Goal: Task Accomplishment & Management: Manage account settings

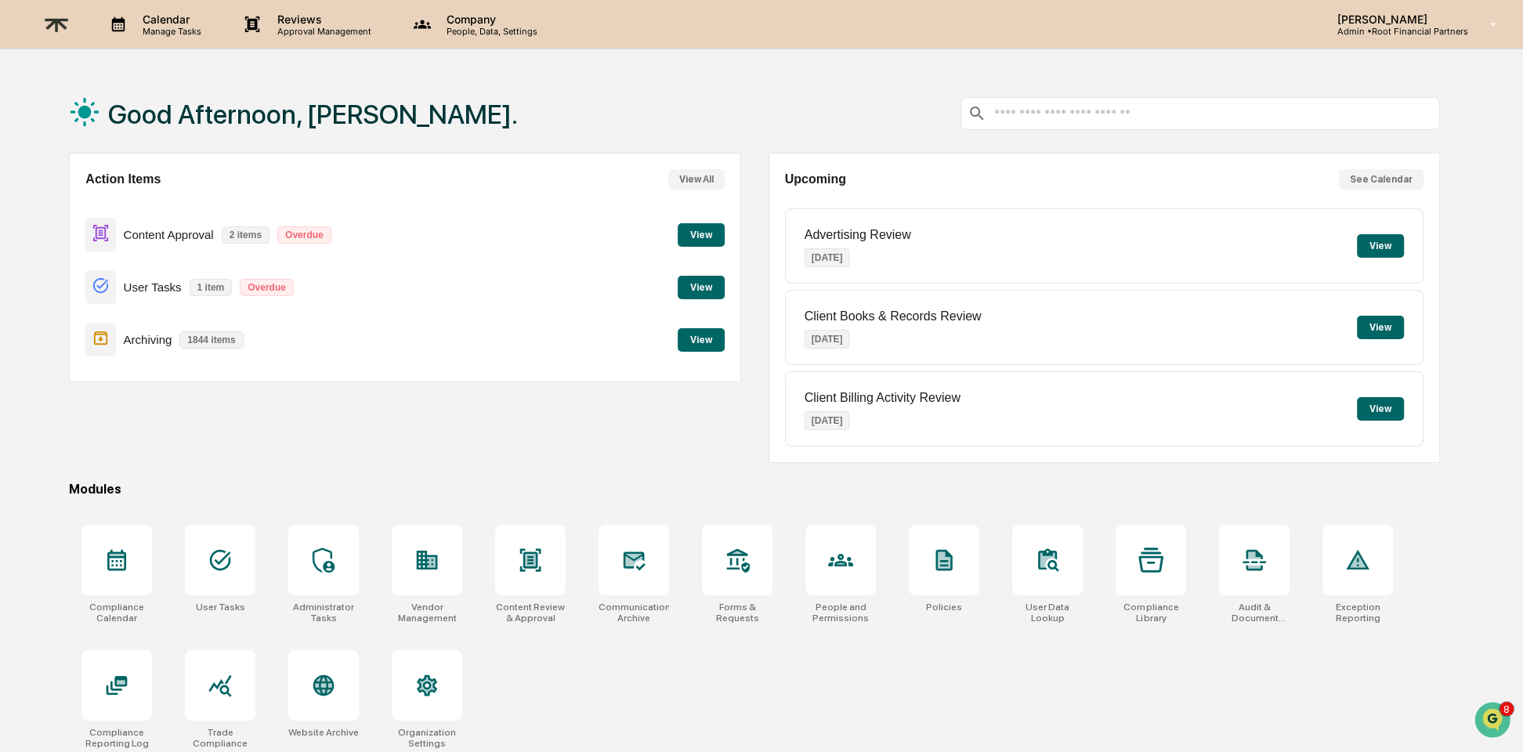
click at [511, 439] on div "Action Items View All Content Approval 2 items Overdue View User Tasks 1 item O…" at bounding box center [404, 308] width 671 height 310
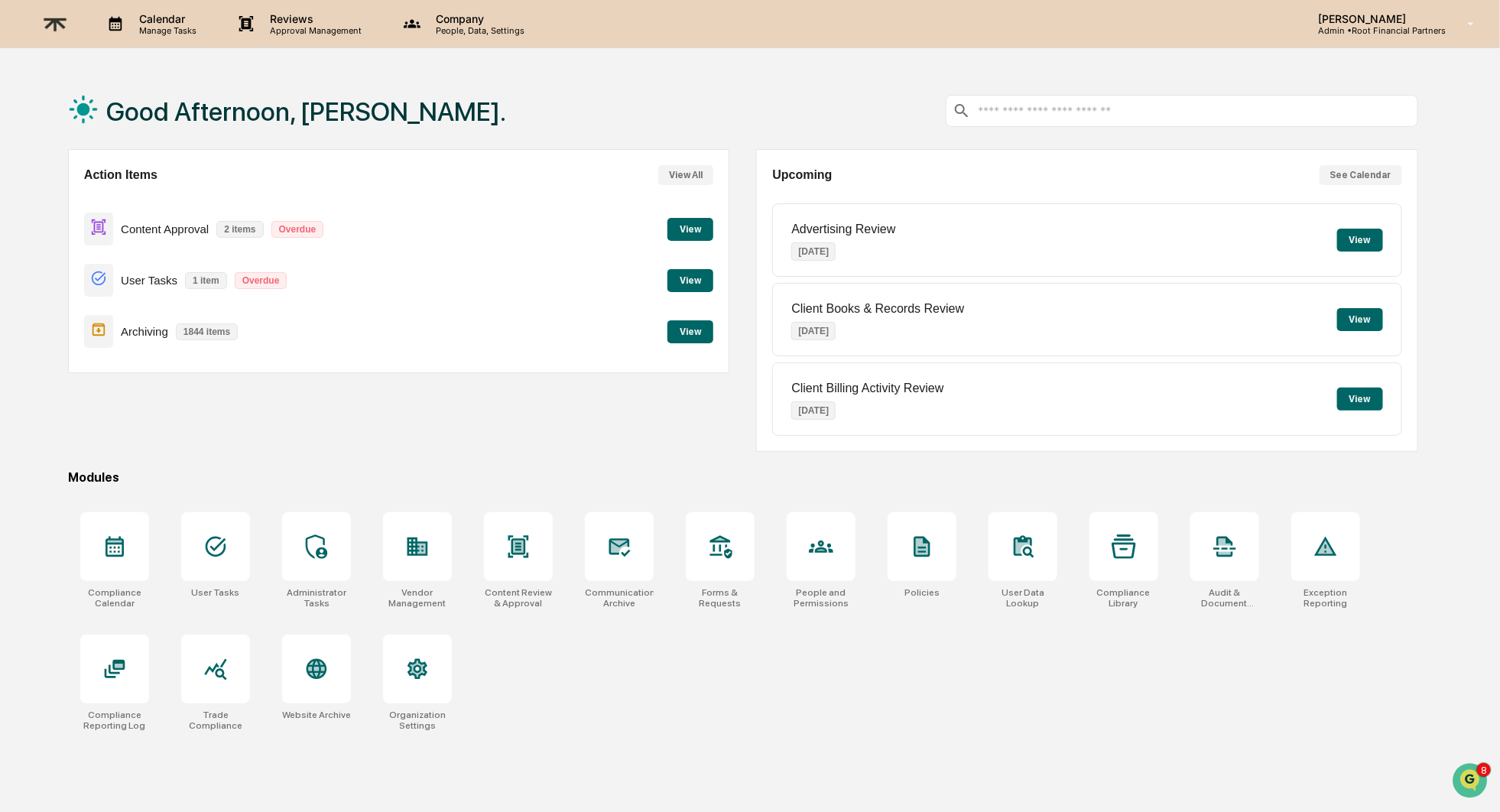
click at [693, 332] on button "View" at bounding box center [690, 331] width 46 height 22
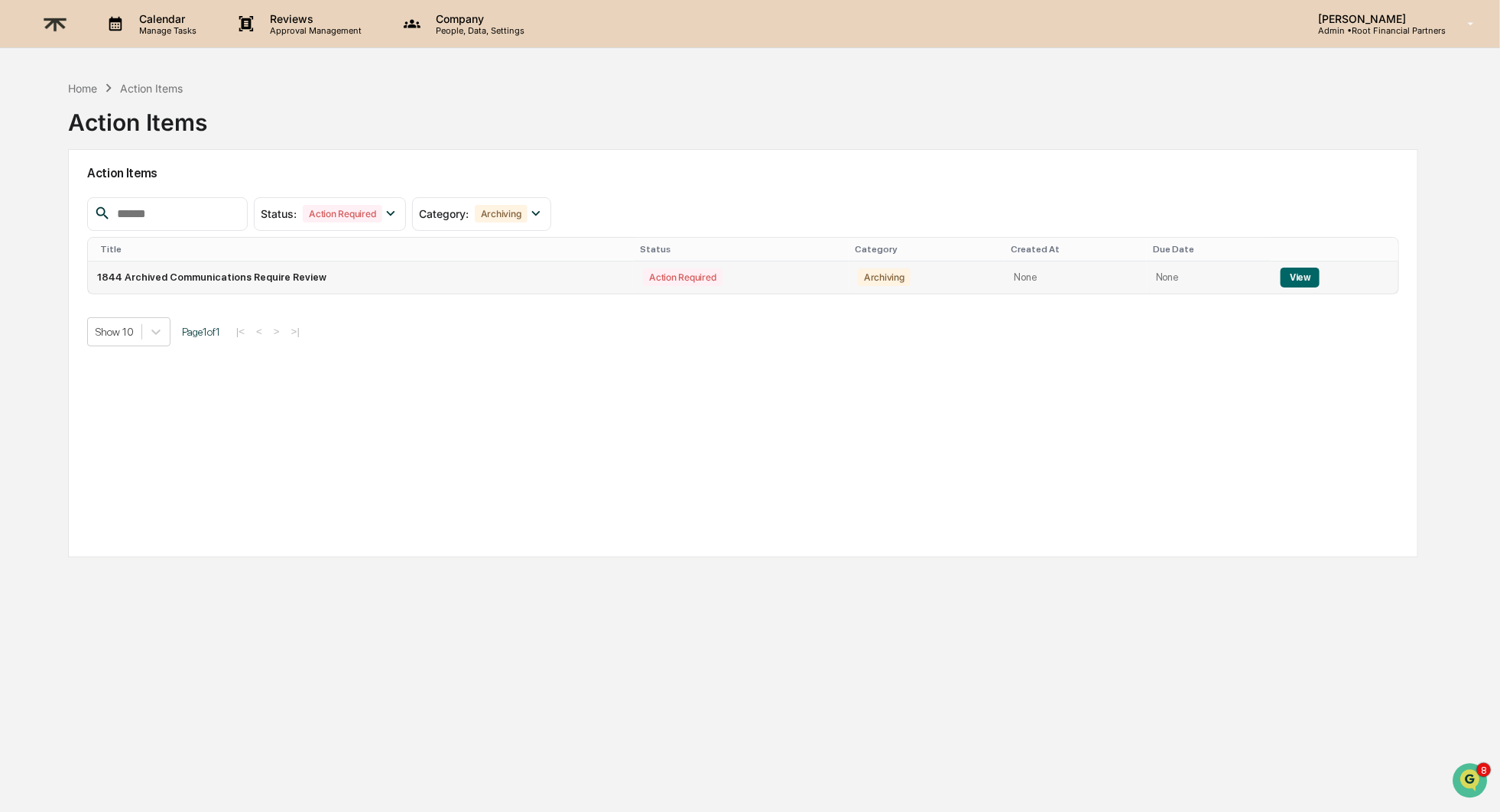
click at [1308, 275] on button "View" at bounding box center [1300, 277] width 39 height 20
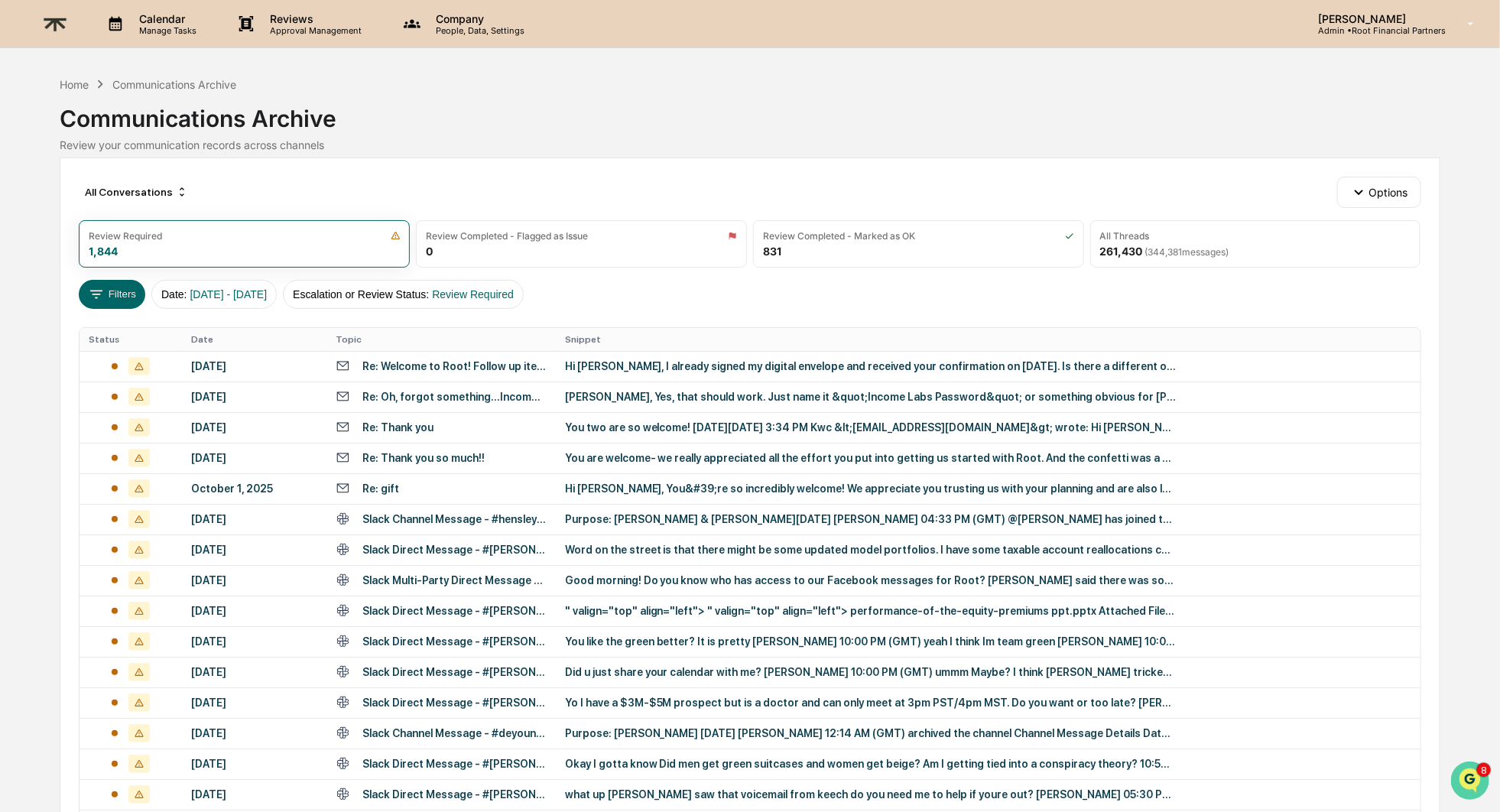
click at [1466, 767] on img "Open customer support" at bounding box center [1469, 779] width 38 height 30
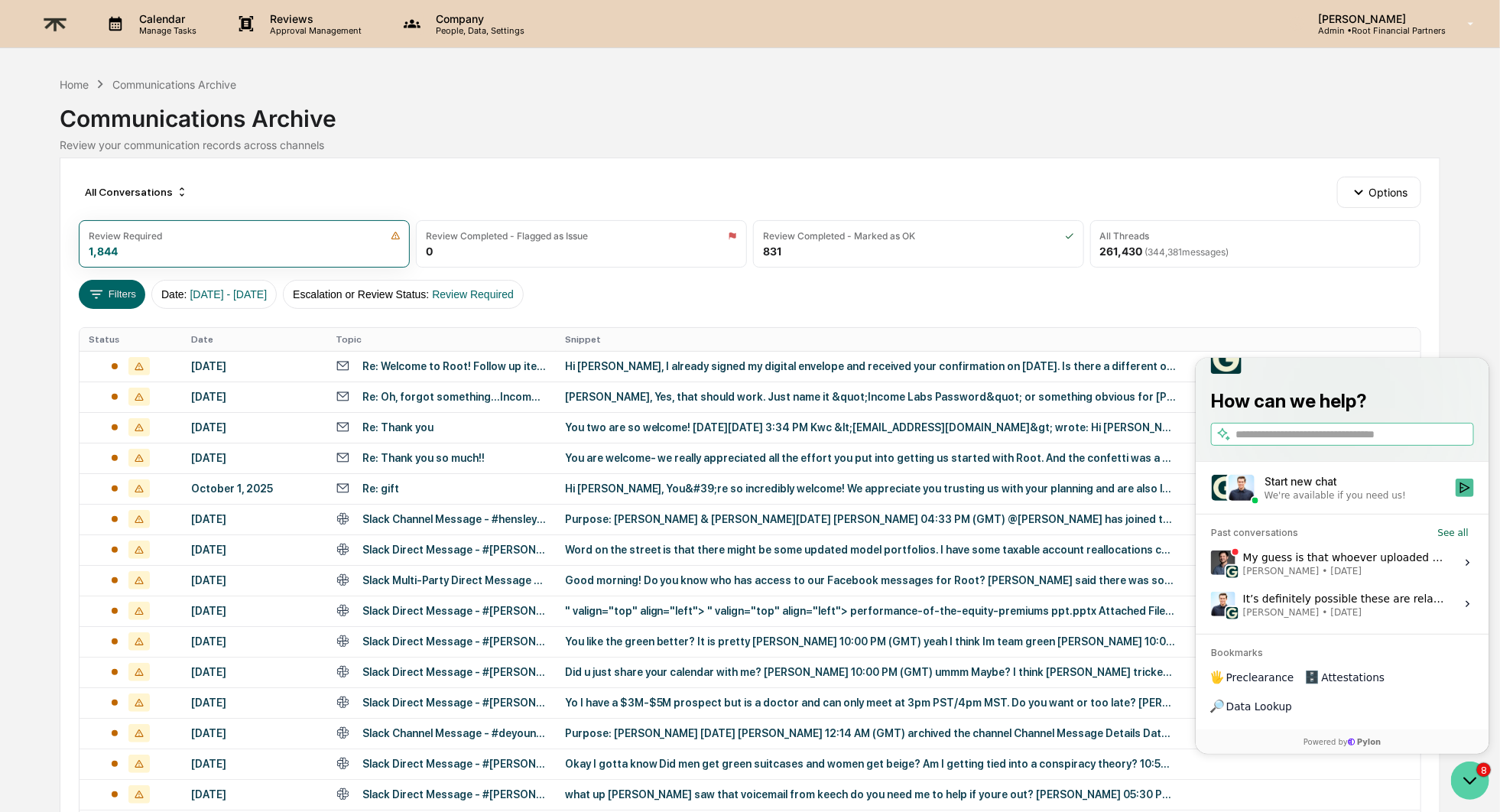
click at [1466, 767] on icon "Open customer support" at bounding box center [1469, 779] width 38 height 38
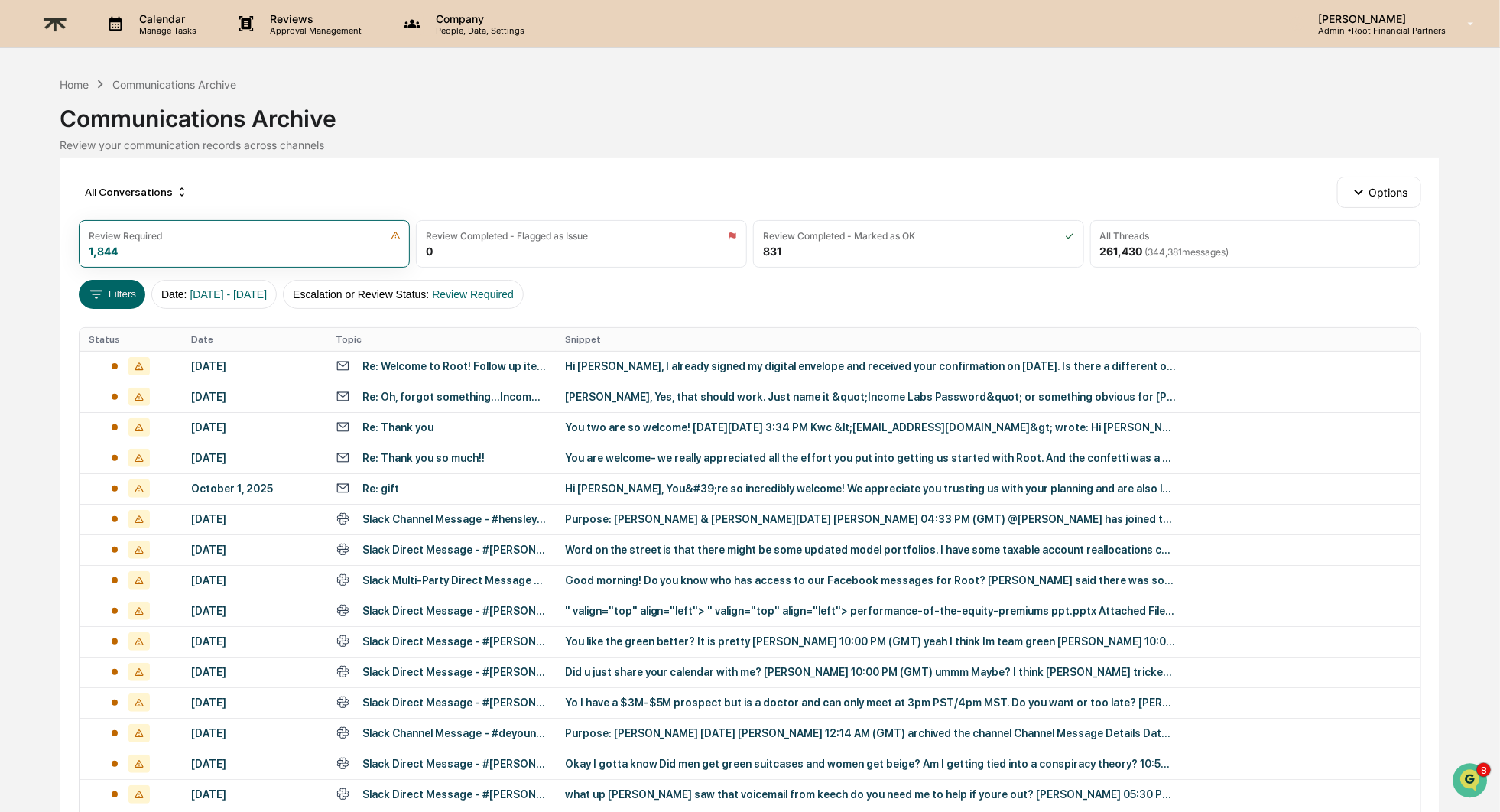
click at [478, 15] on p "Company" at bounding box center [477, 19] width 108 height 13
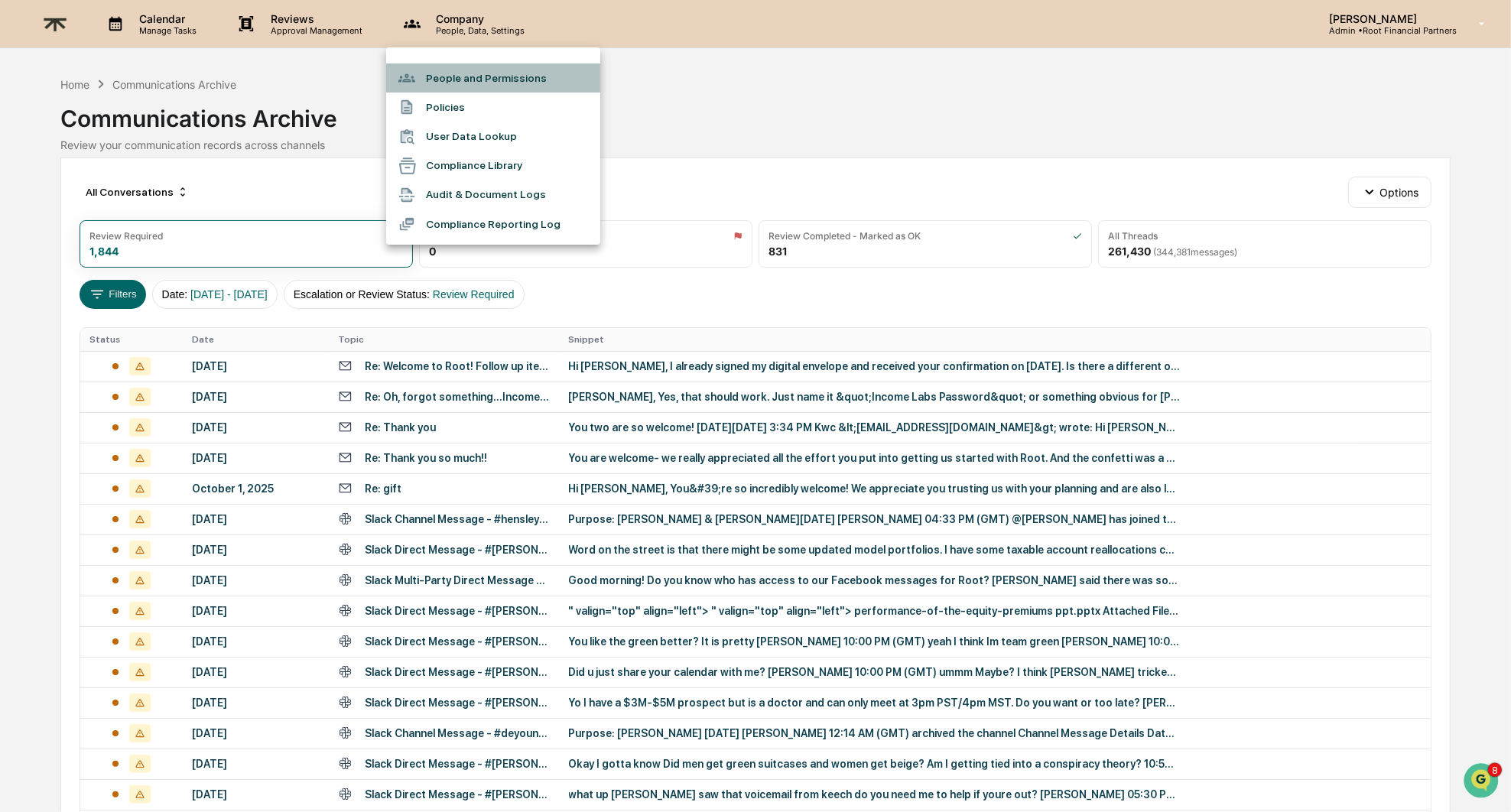
click at [503, 82] on li "People and Permissions" at bounding box center [493, 78] width 214 height 29
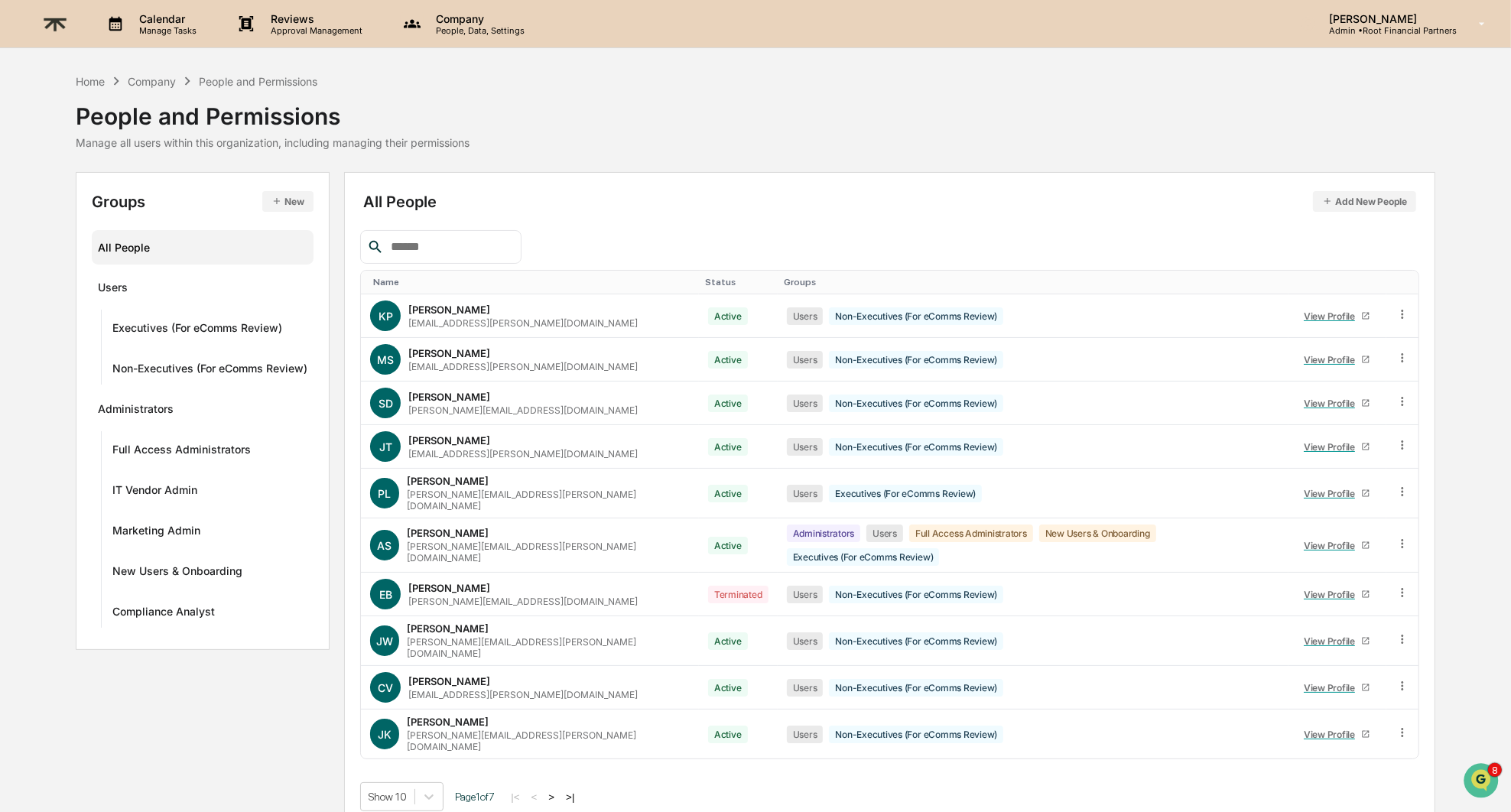
click at [450, 245] on input "text" at bounding box center [449, 247] width 130 height 20
click at [483, 15] on p "Company" at bounding box center [477, 19] width 108 height 13
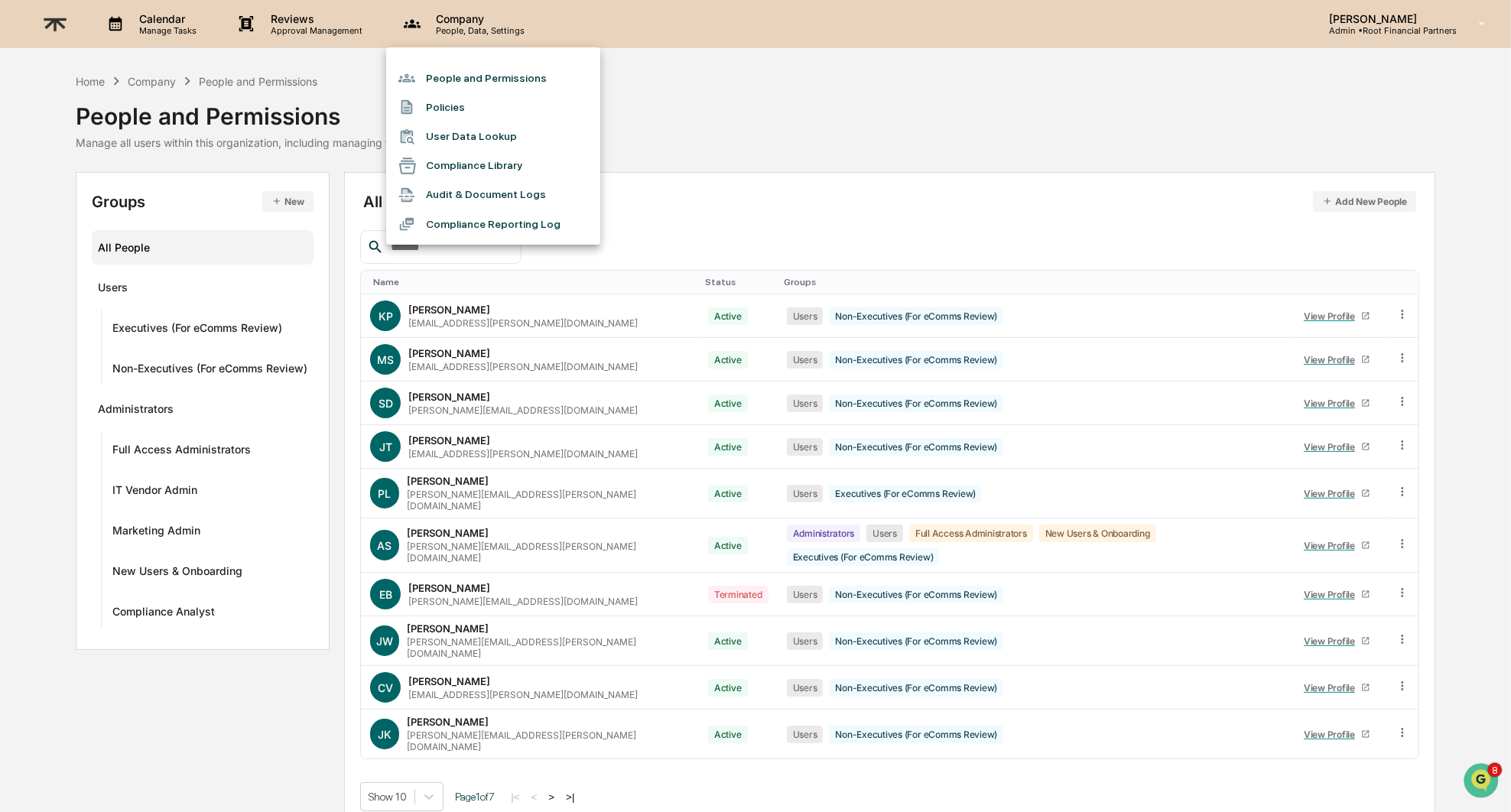
click at [1399, 23] on div at bounding box center [756, 406] width 1511 height 812
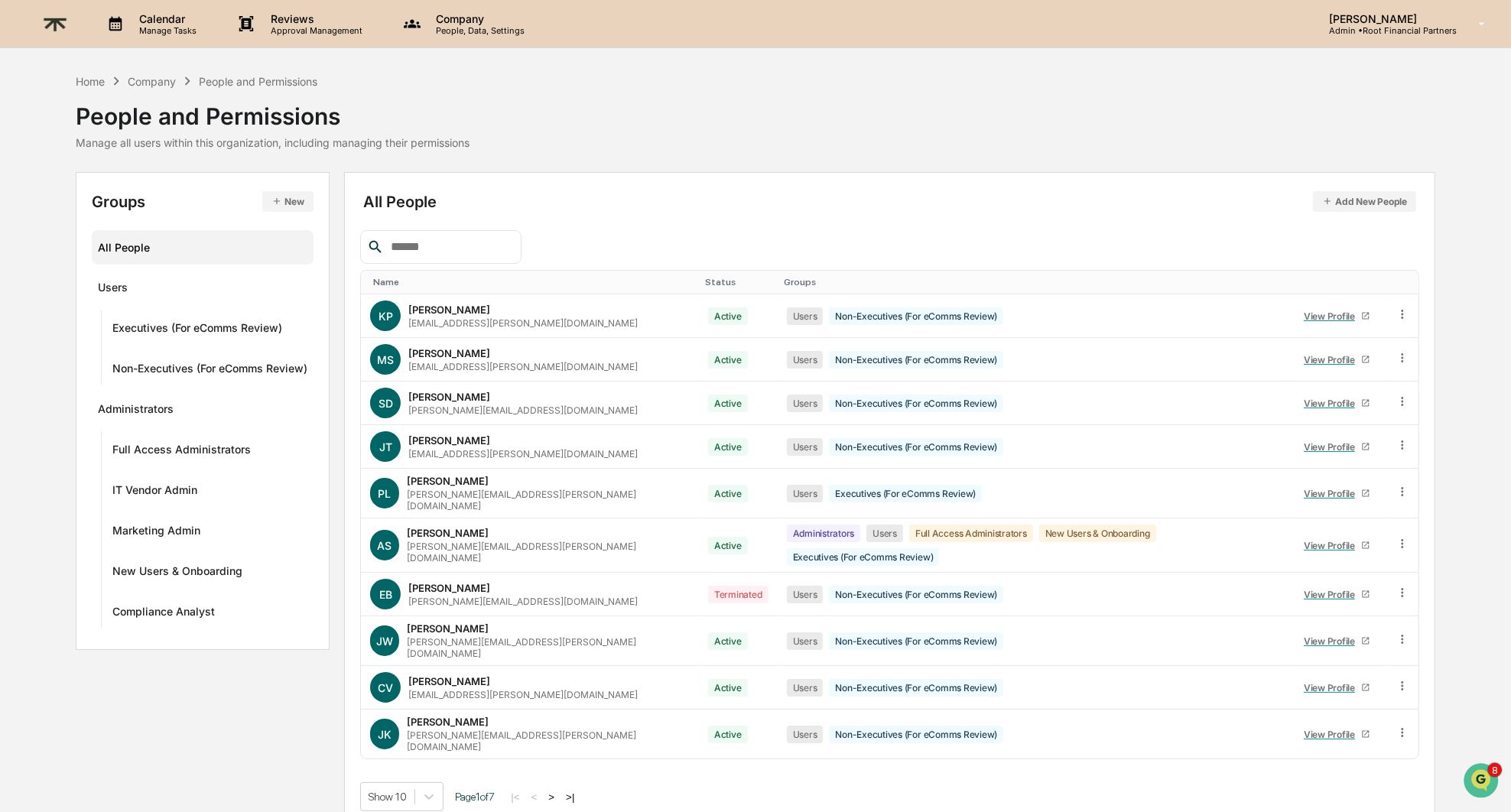
click at [1393, 19] on p "[PERSON_NAME]" at bounding box center [1386, 19] width 140 height 13
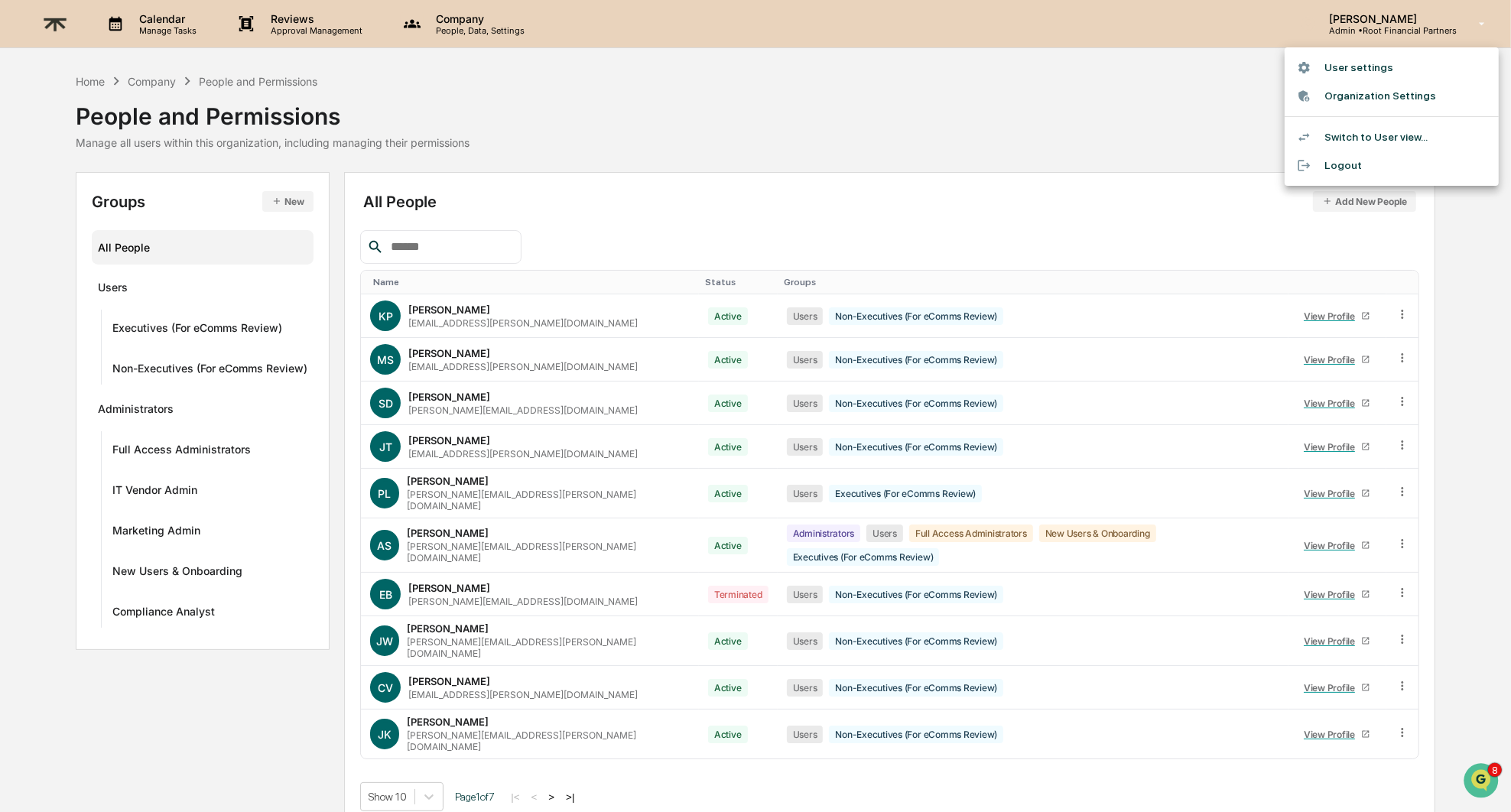
click at [1378, 97] on li "Organization Settings" at bounding box center [1391, 96] width 214 height 28
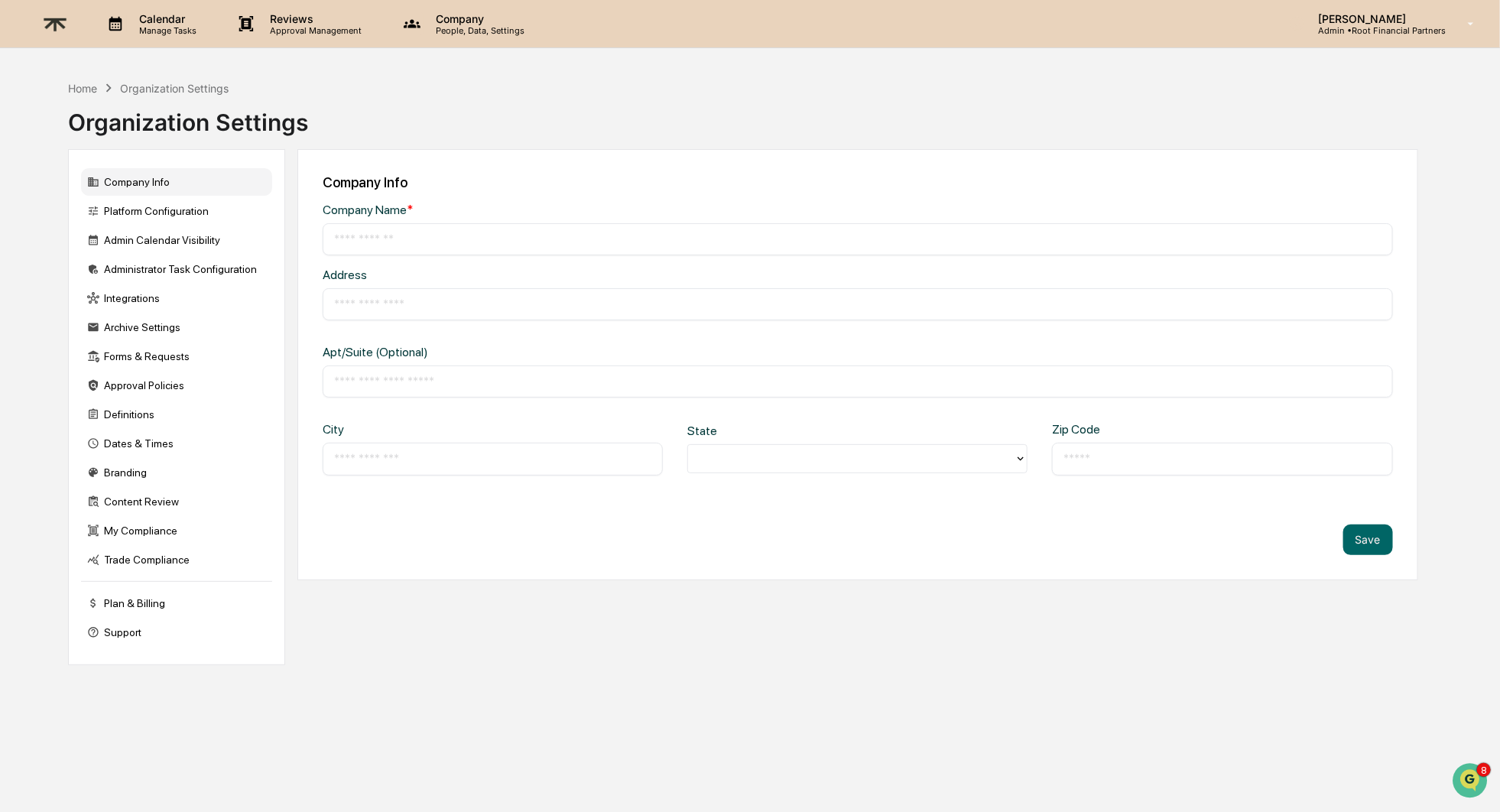
type input "**********"
type input "*********"
type input "*****"
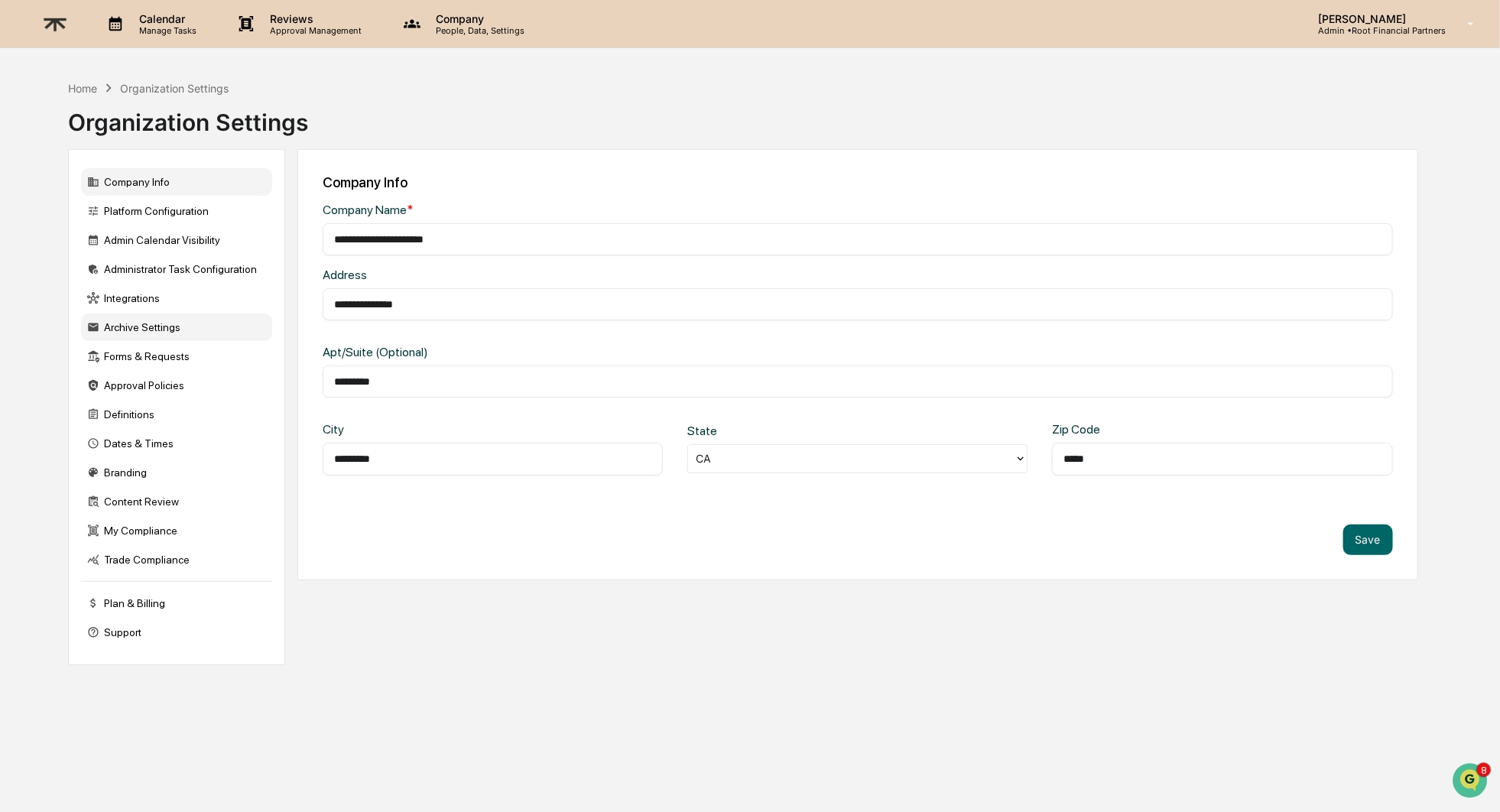
click at [160, 330] on div "Archive Settings" at bounding box center [177, 327] width 191 height 27
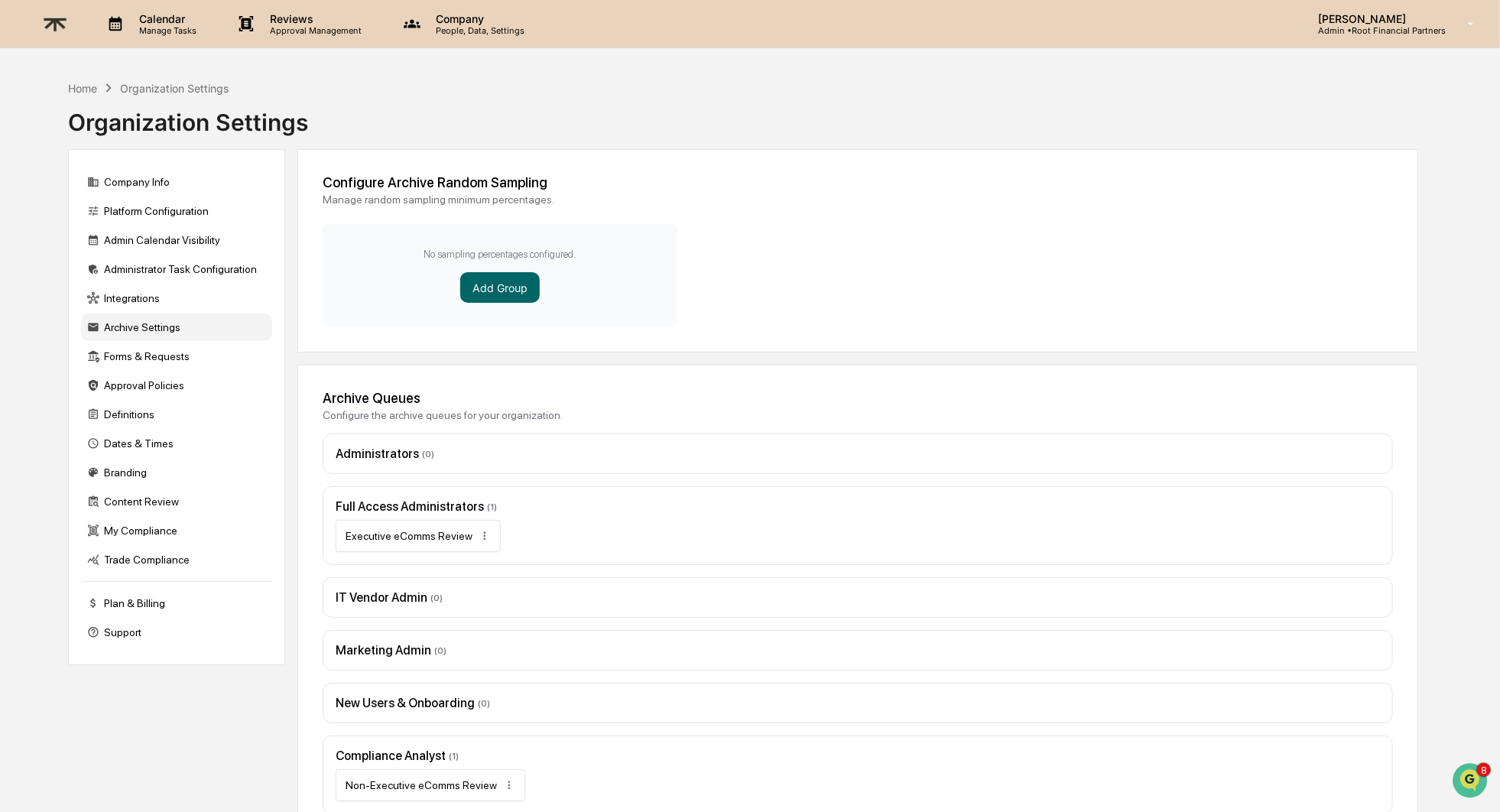
scroll to position [72, 0]
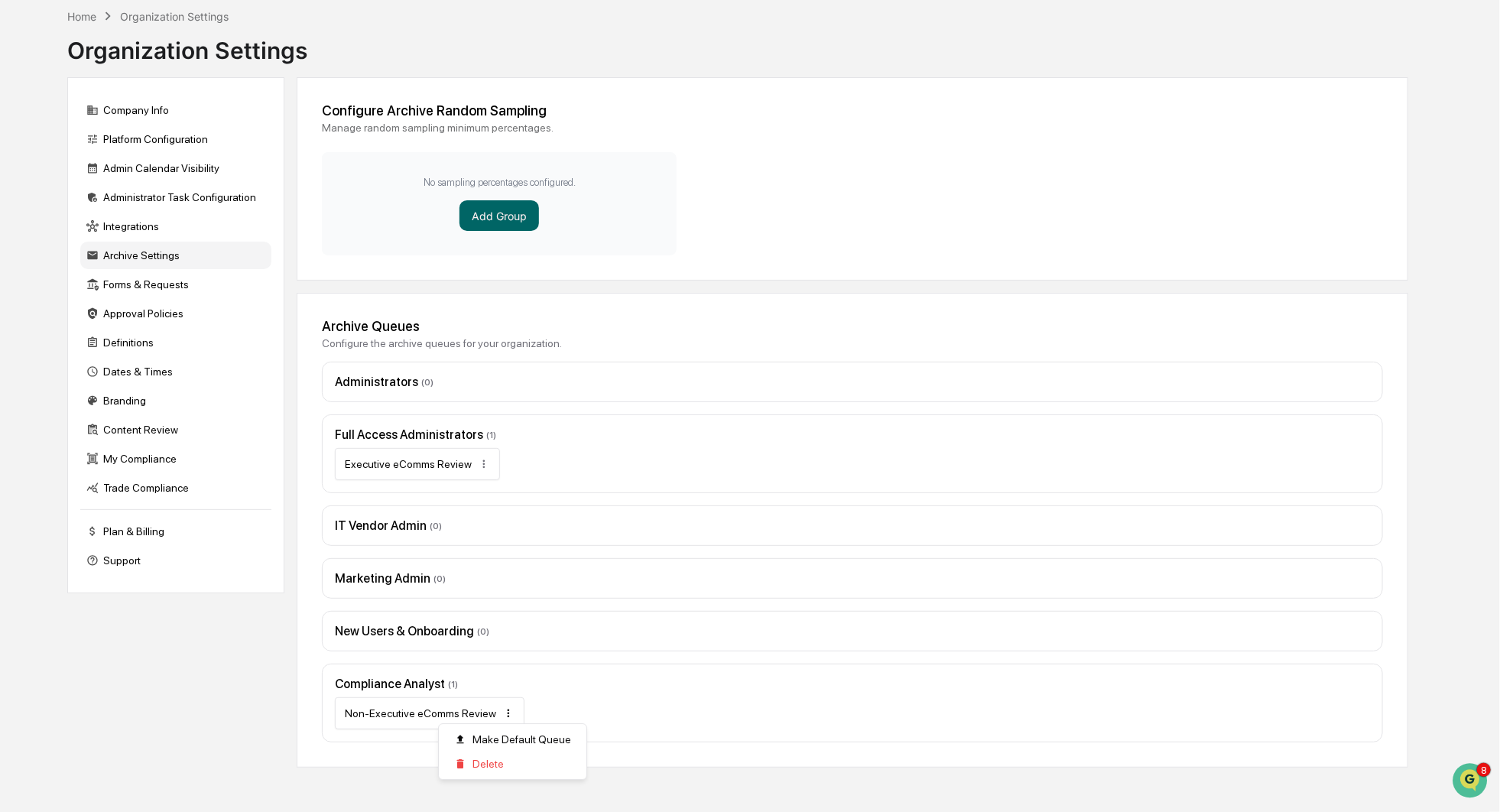
click at [511, 707] on html "Calendar Manage Tasks Reviews Approval Management Company People, Data, Setting…" at bounding box center [750, 334] width 1500 height 812
click at [516, 710] on html "Calendar Manage Tasks Reviews Approval Management Company People, Data, Setting…" at bounding box center [755, 334] width 1511 height 812
click at [173, 293] on div "Forms & Requests" at bounding box center [177, 284] width 191 height 27
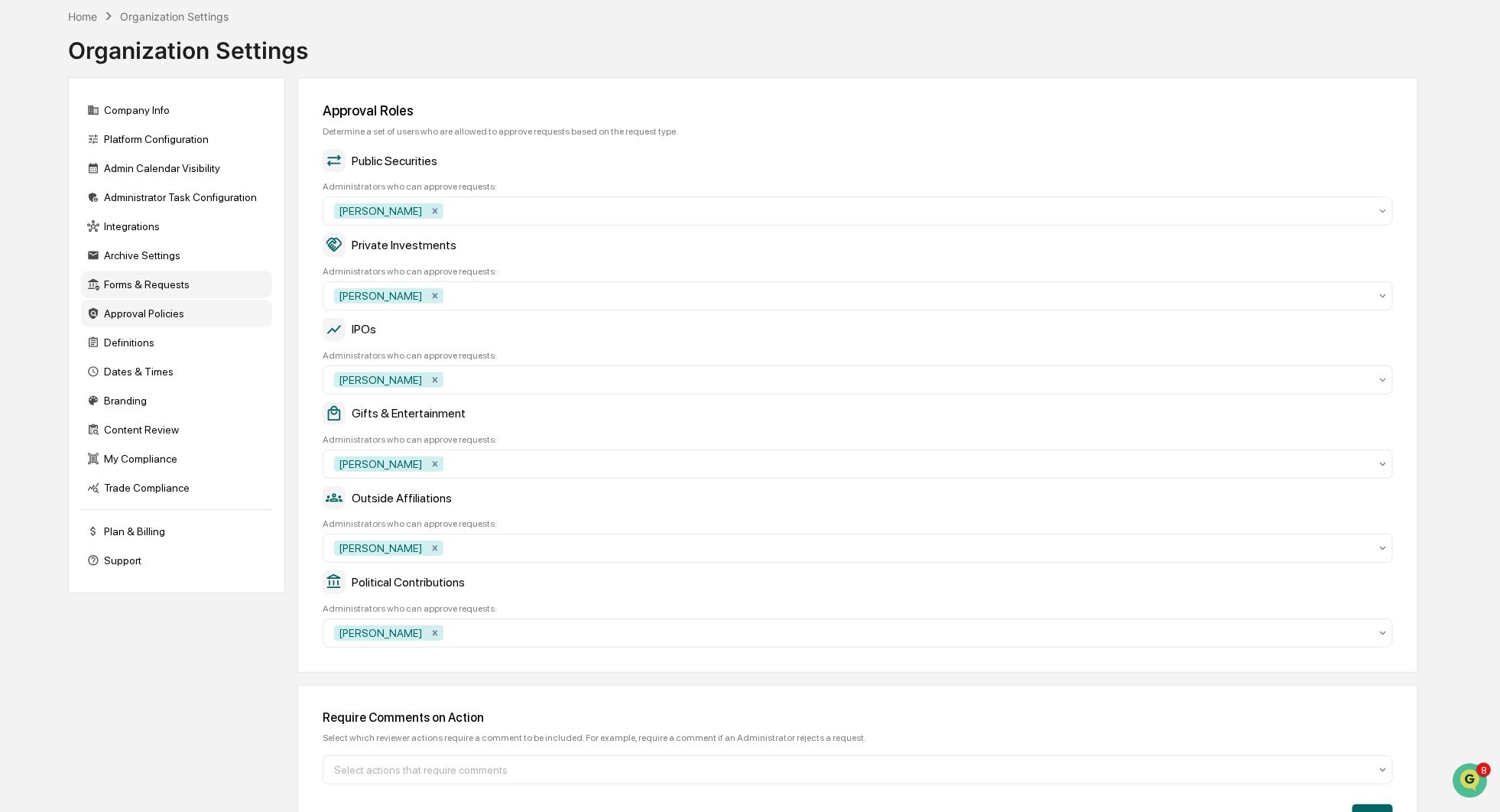
click at [183, 309] on div "Approval Policies" at bounding box center [177, 313] width 191 height 27
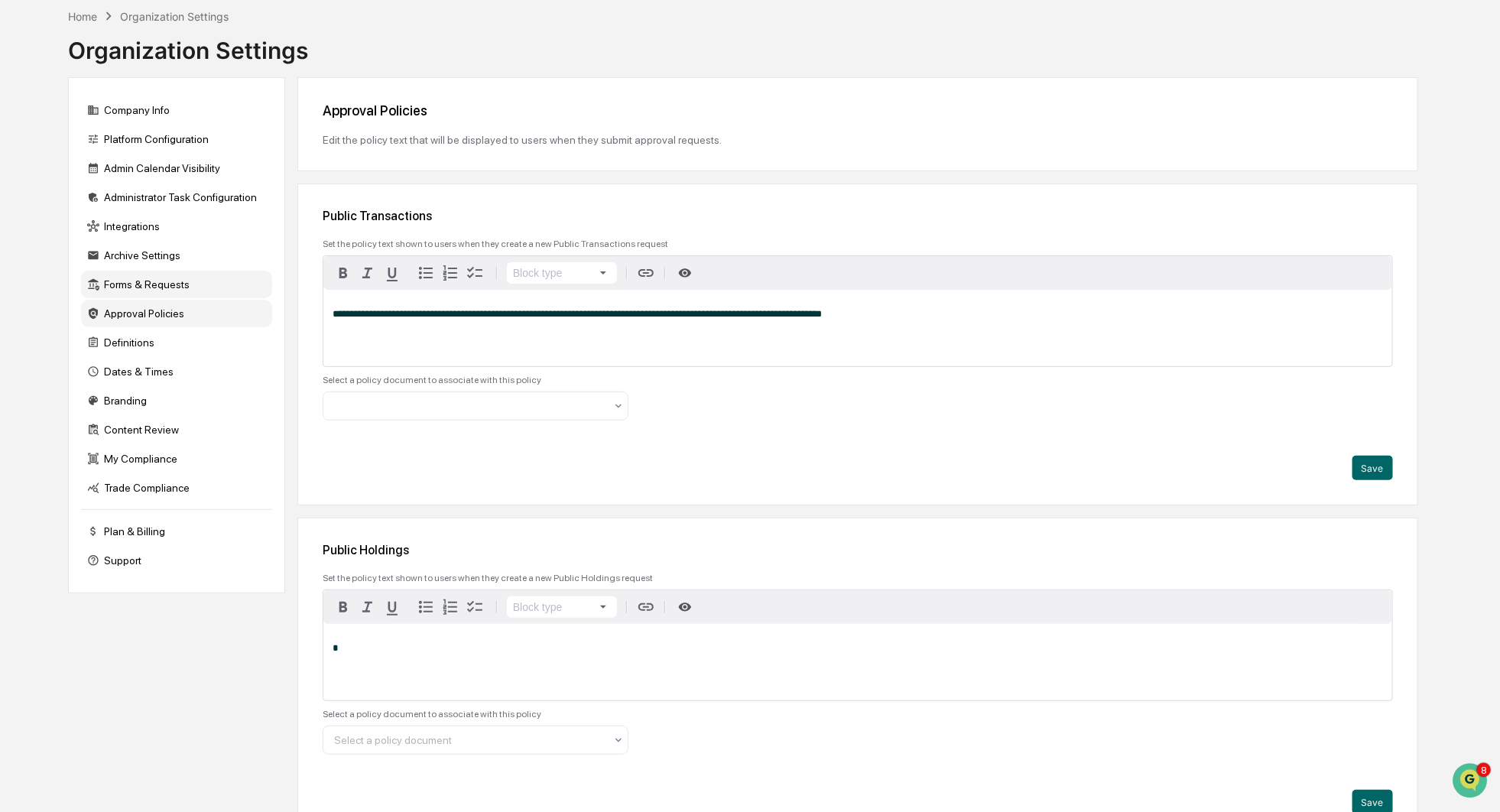
click at [182, 287] on div "Forms & Requests" at bounding box center [177, 284] width 191 height 27
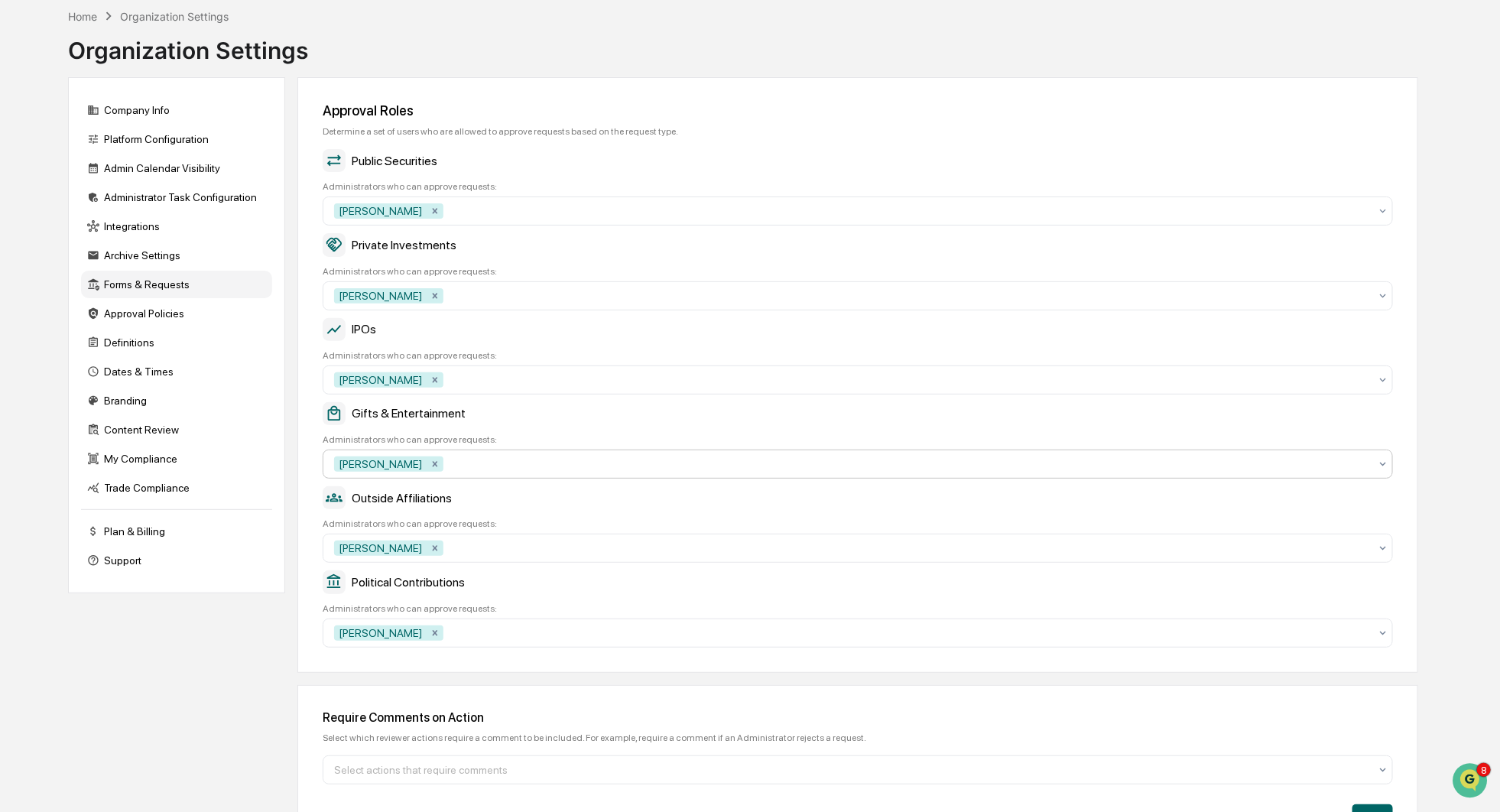
click at [539, 470] on div at bounding box center [907, 465] width 922 height 16
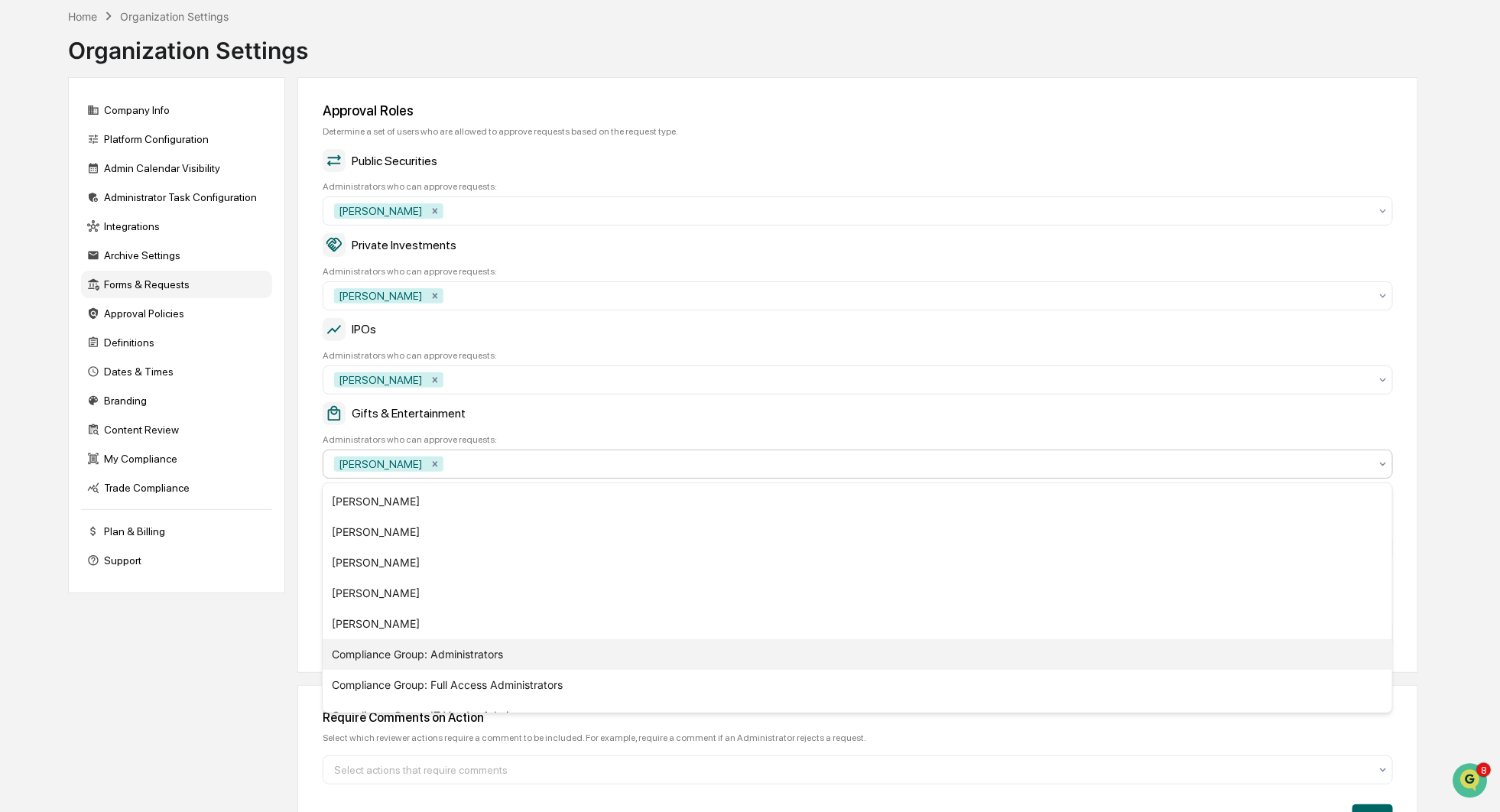
scroll to position [113, 0]
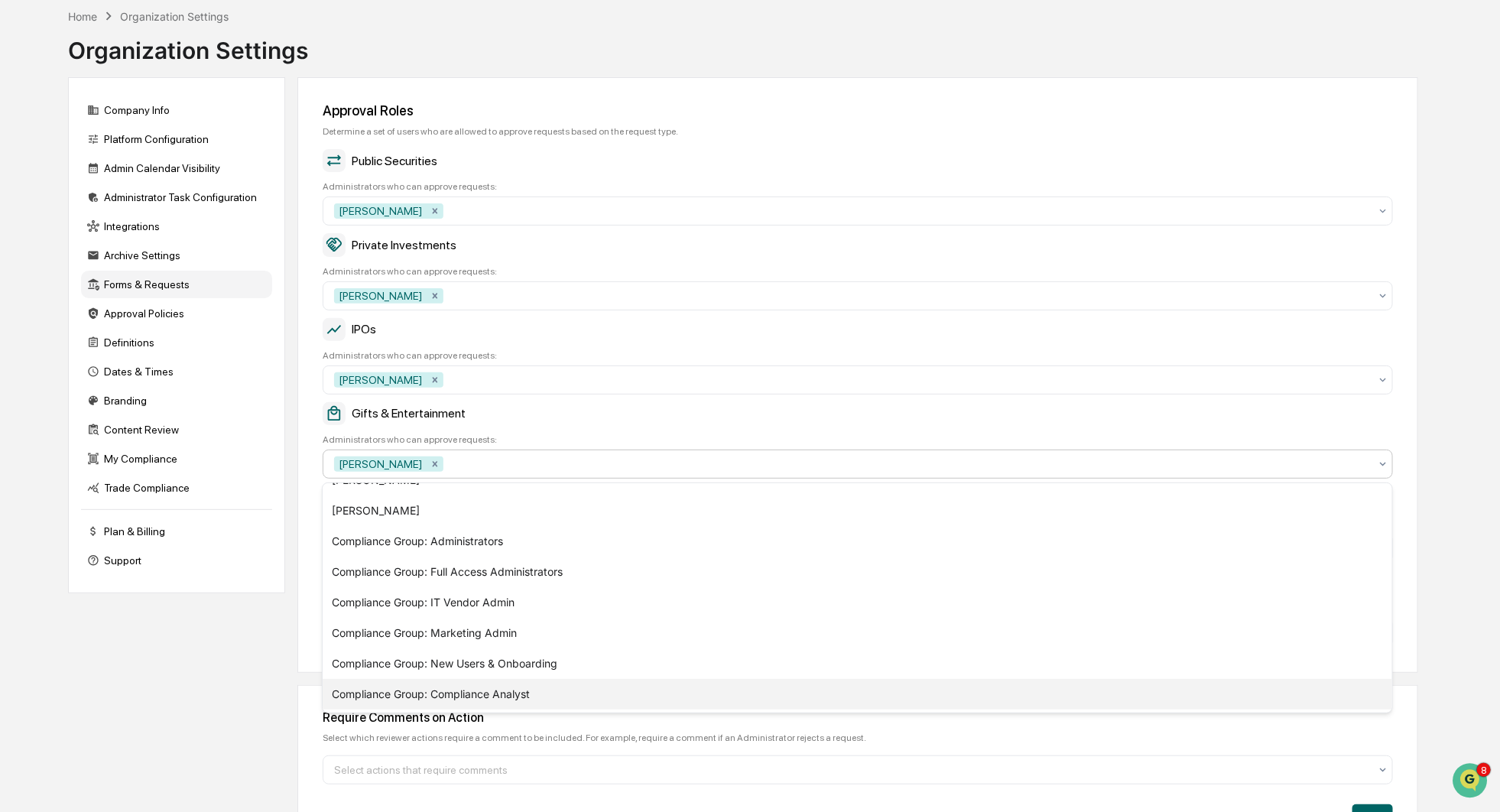
click at [557, 692] on div "Compliance Group: Compliance Analyst" at bounding box center [858, 693] width 1070 height 30
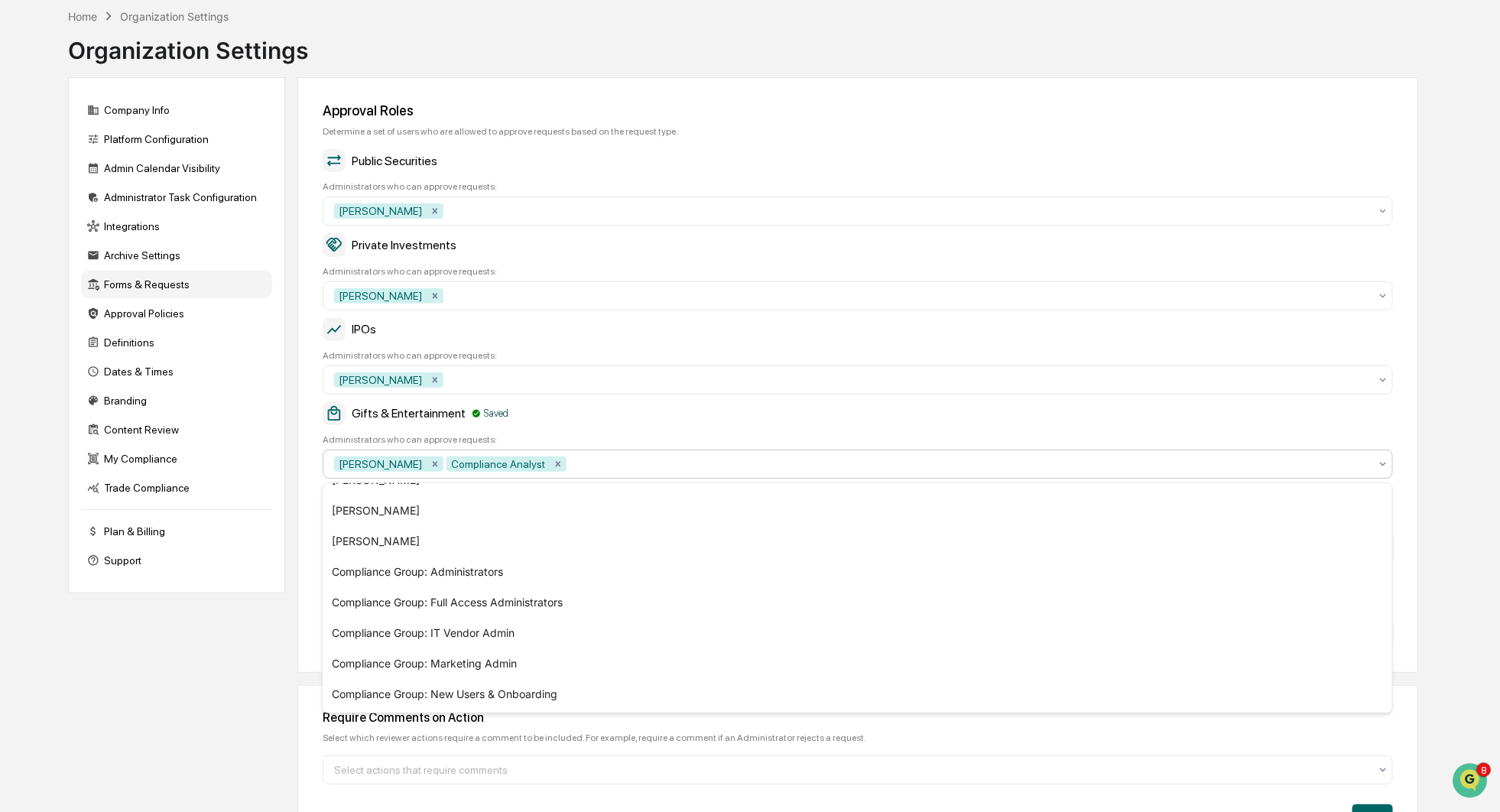
click at [1464, 435] on div "Home Organization Settings Organization Settings Company Info Platform Configur…" at bounding box center [750, 427] width 1500 height 853
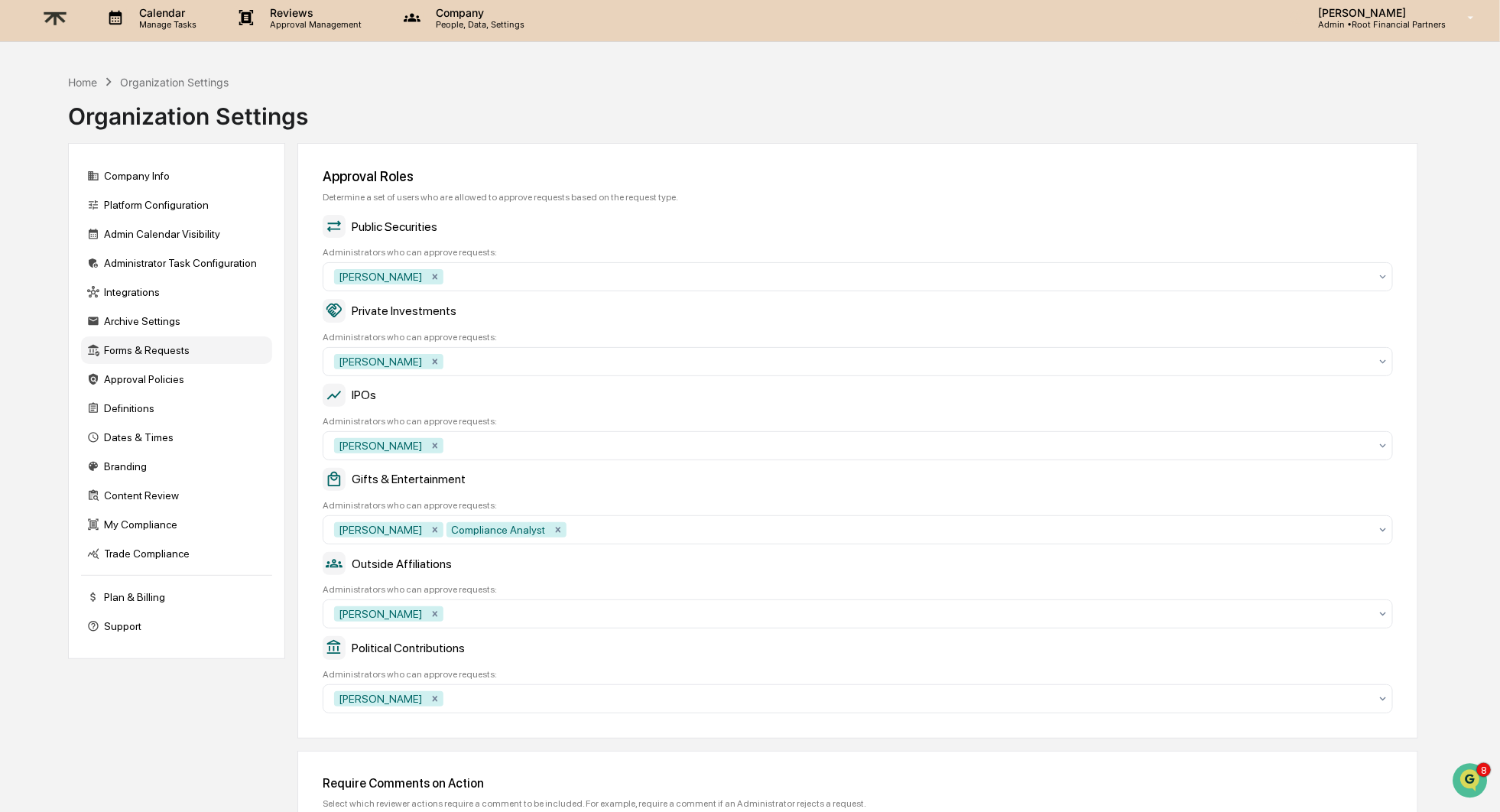
scroll to position [114, 0]
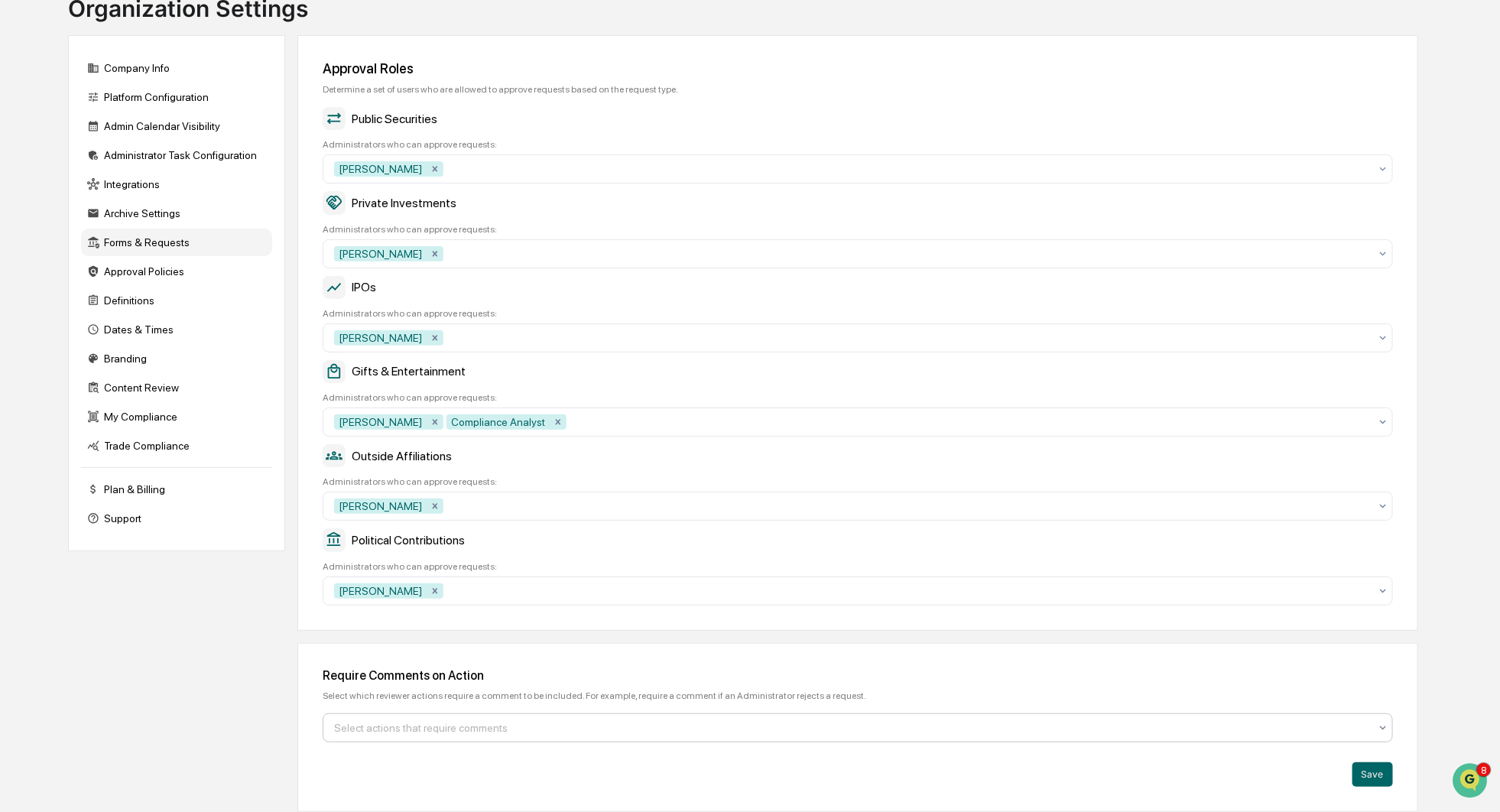
click at [539, 732] on div at bounding box center [851, 728] width 1034 height 16
click at [169, 218] on div "Archive Settings" at bounding box center [177, 213] width 191 height 27
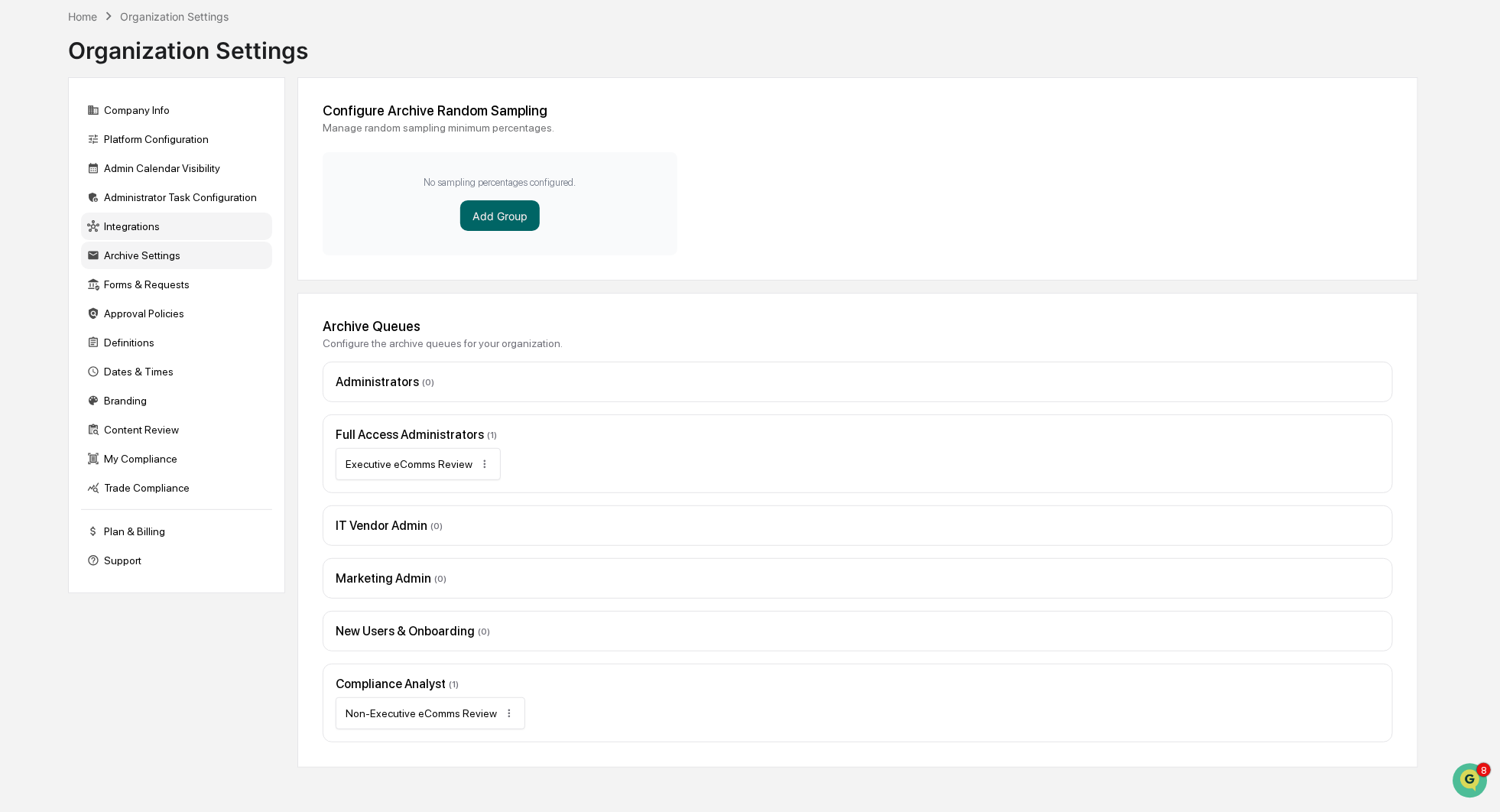
click at [178, 229] on div "Integrations" at bounding box center [177, 226] width 191 height 27
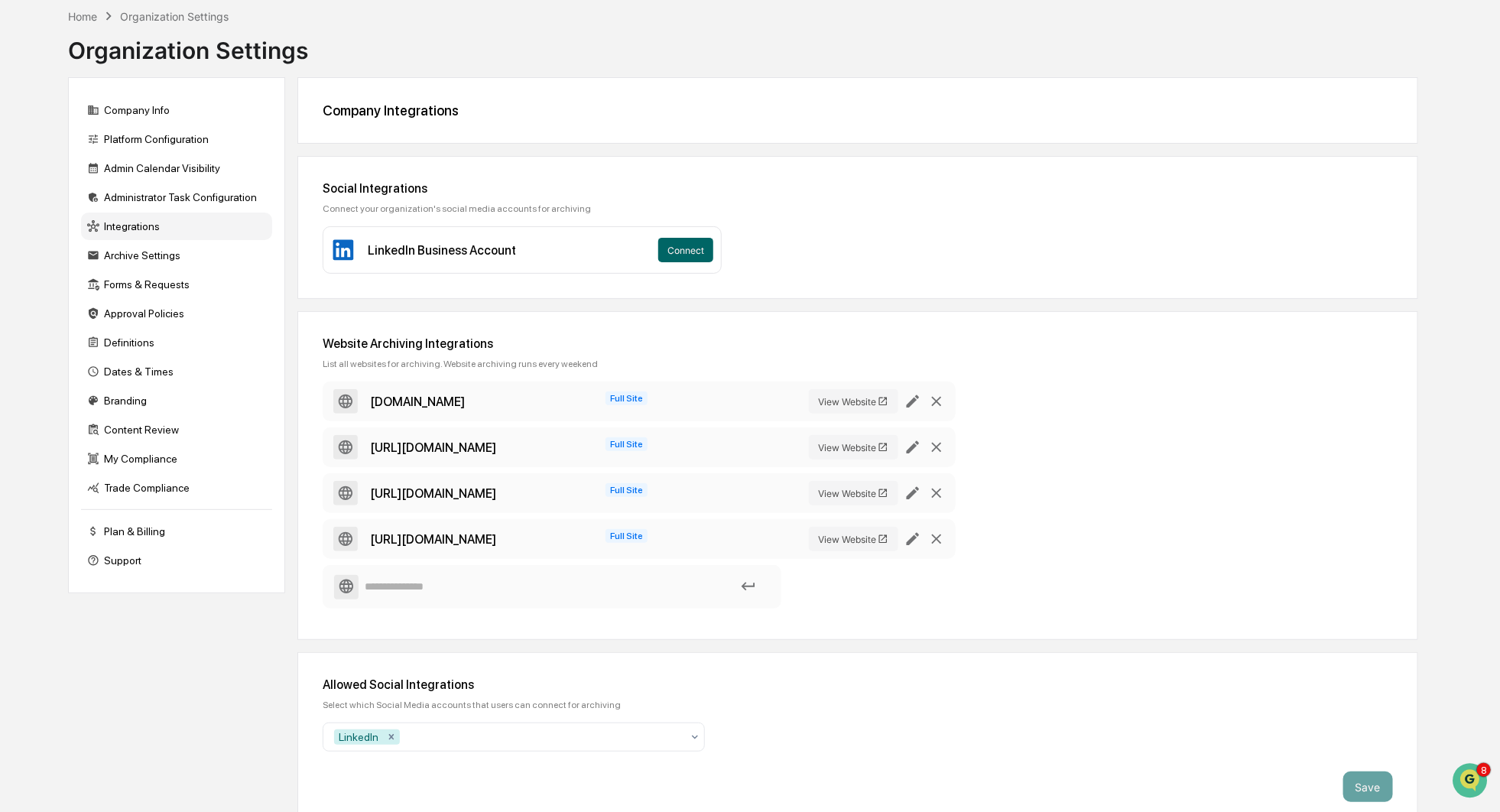
scroll to position [84, 0]
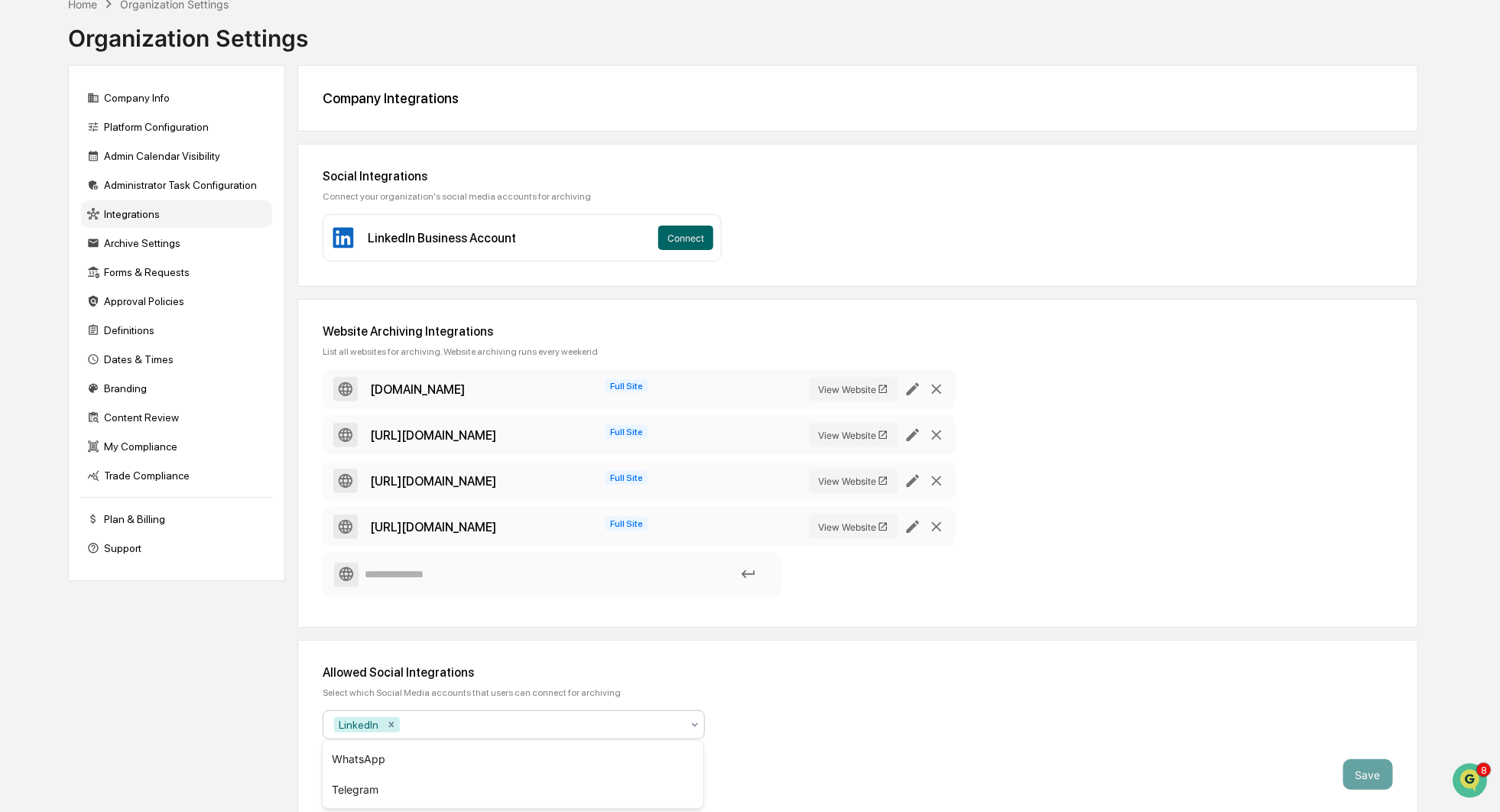
click at [586, 723] on div at bounding box center [542, 725] width 278 height 16
click at [1012, 710] on div "Allowed Social Integrations Select which Social Media accounts that users can c…" at bounding box center [858, 727] width 1120 height 175
click at [629, 723] on div at bounding box center [542, 725] width 278 height 16
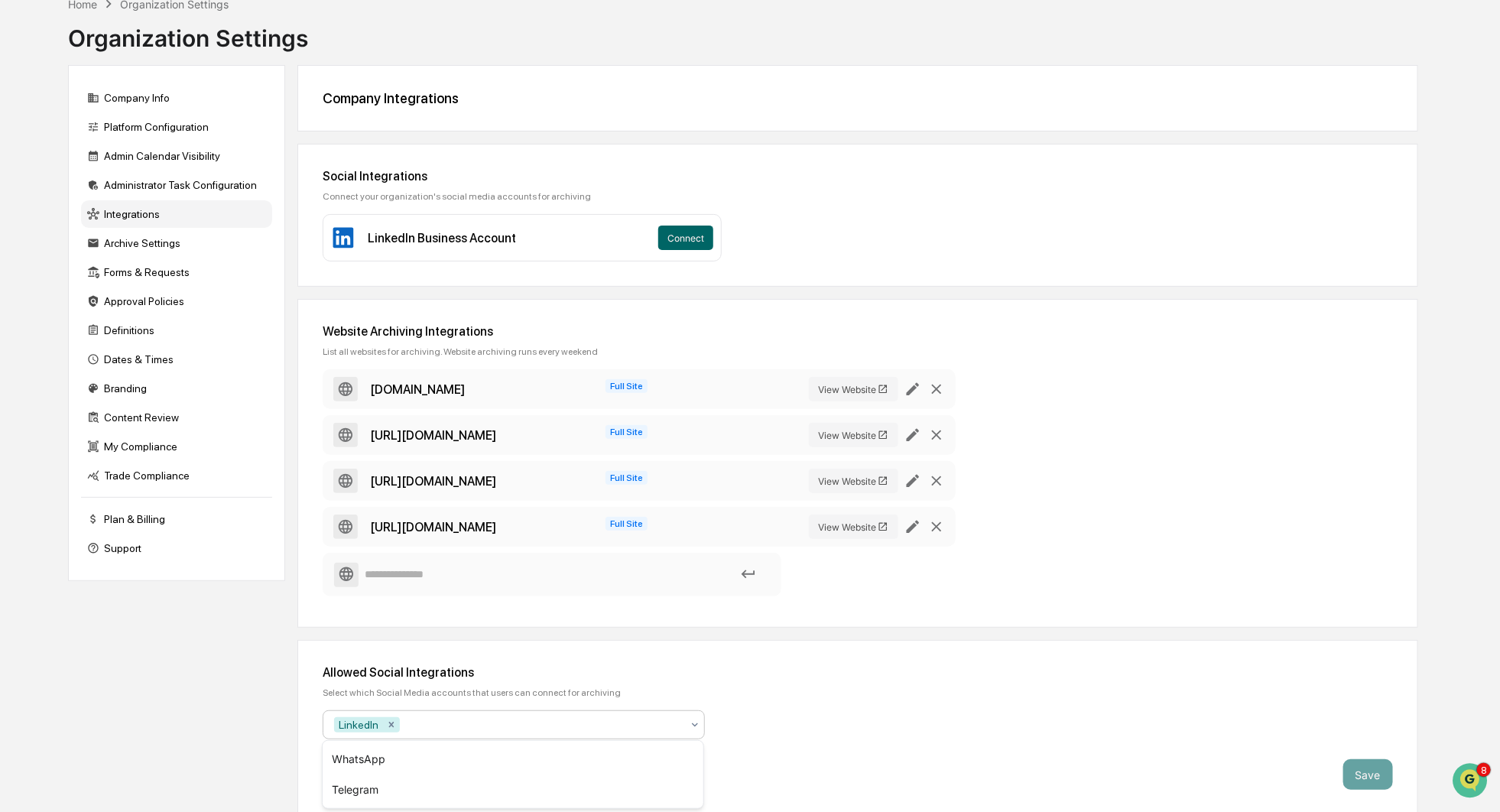
click at [756, 695] on div "Allowed Social Integrations Select which Social Media accounts that users can c…" at bounding box center [858, 727] width 1120 height 175
click at [587, 712] on div "LinkedIn" at bounding box center [507, 724] width 362 height 24
click at [849, 713] on div "Allowed Social Integrations Select which Social Media accounts that users can c…" at bounding box center [858, 727] width 1120 height 175
click at [523, 580] on input at bounding box center [551, 574] width 435 height 26
